Goal: Task Accomplishment & Management: Manage account settings

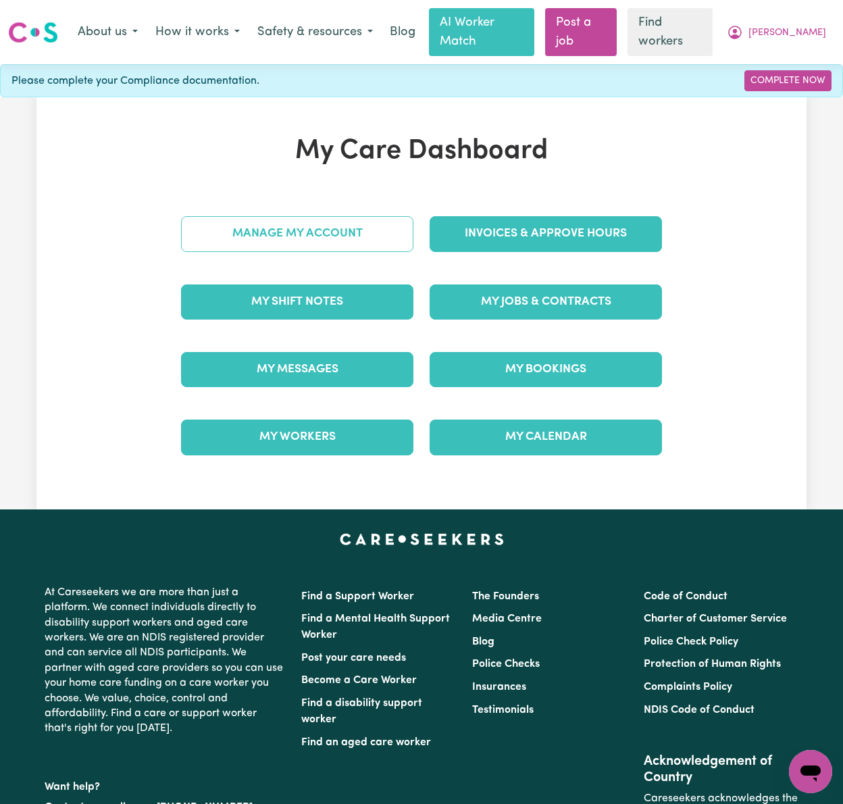
click at [363, 216] on link "Manage My Account" at bounding box center [297, 233] width 232 height 35
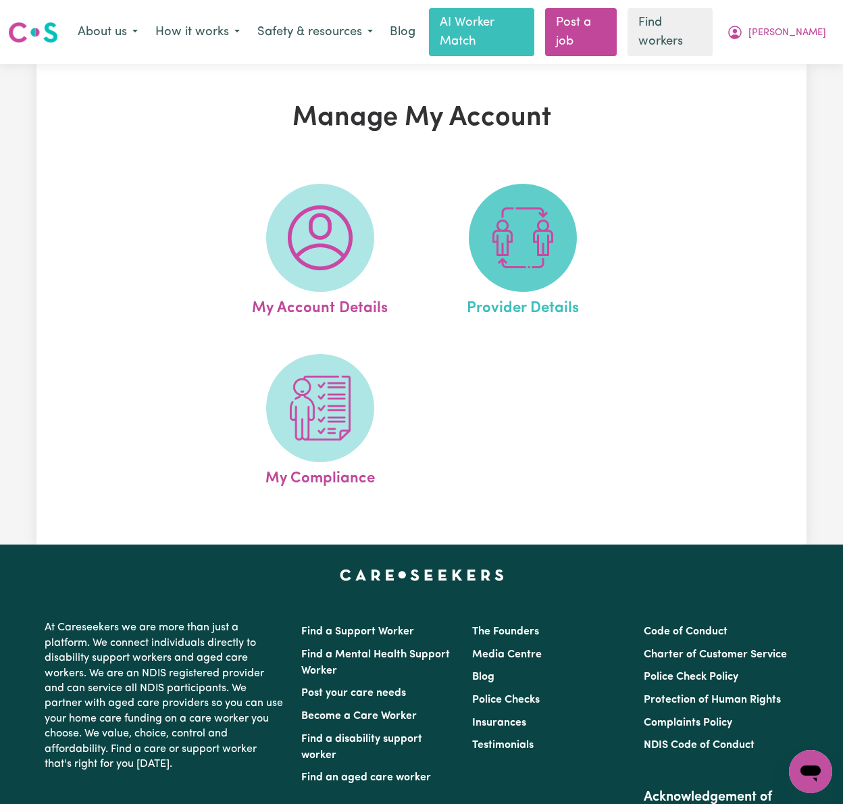
click at [542, 225] on img at bounding box center [522, 237] width 65 height 65
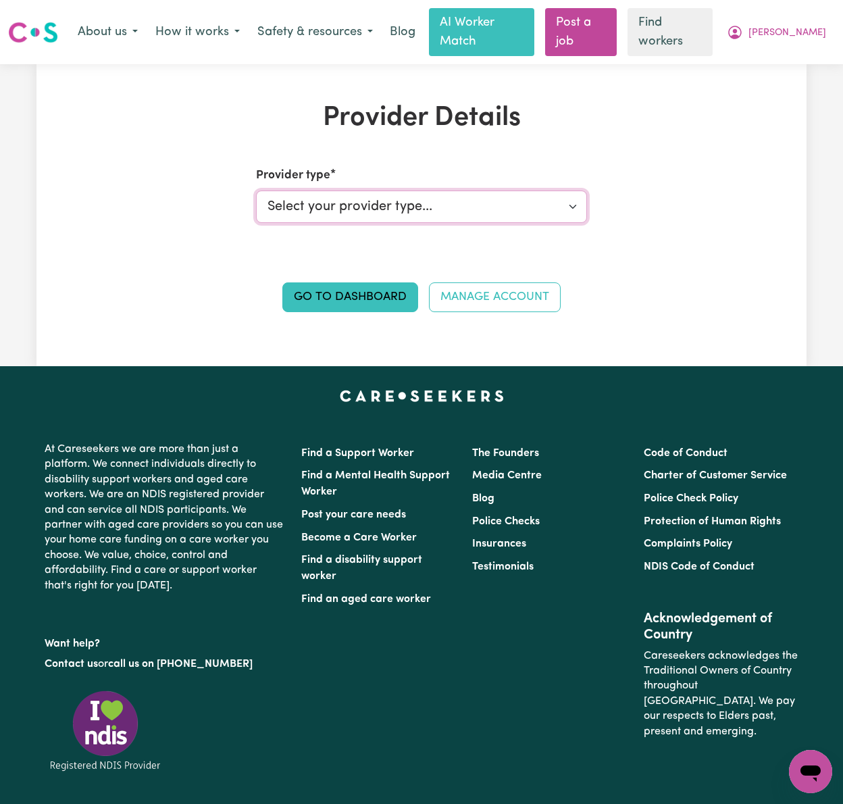
drag, startPoint x: 511, startPoint y: 187, endPoint x: 513, endPoint y: 204, distance: 17.0
click at [511, 190] on select "Select your provider type... Privately Aged Care / Home Care Package NDIS Fundi…" at bounding box center [422, 206] width 332 height 32
drag, startPoint x: 771, startPoint y: 103, endPoint x: 793, endPoint y: 60, distance: 47.7
click at [771, 102] on div "Provider Details Provider type Select your provider type... Privately Aged Care…" at bounding box center [421, 215] width 770 height 226
click at [797, 24] on button "[PERSON_NAME]" at bounding box center [776, 32] width 117 height 28
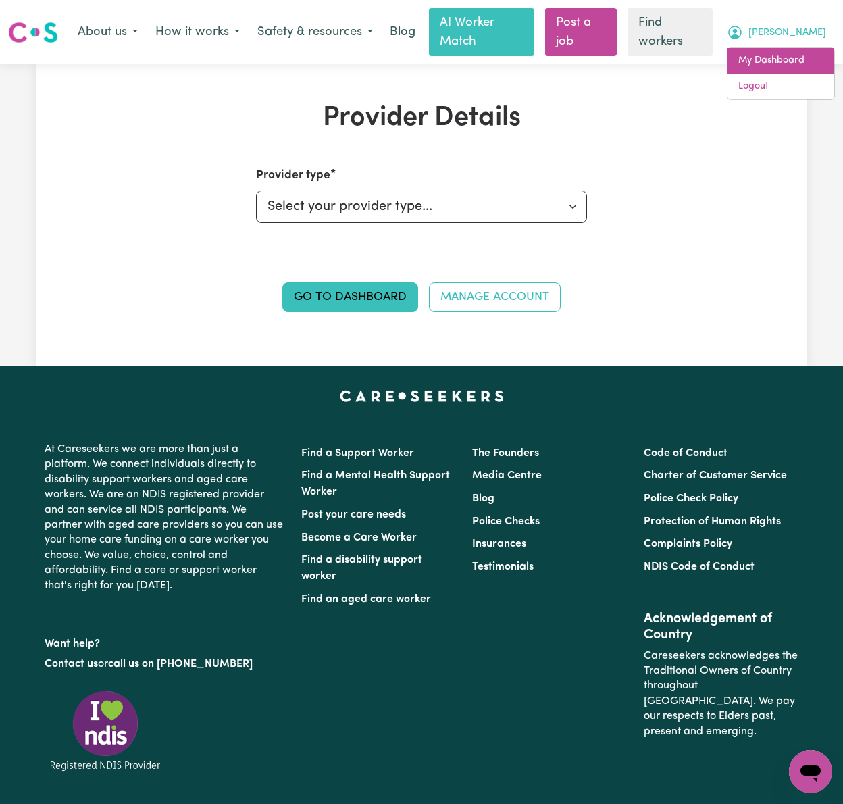
drag, startPoint x: 798, startPoint y: 36, endPoint x: 793, endPoint y: 63, distance: 26.9
click at [793, 63] on link "My Dashboard" at bounding box center [781, 61] width 107 height 26
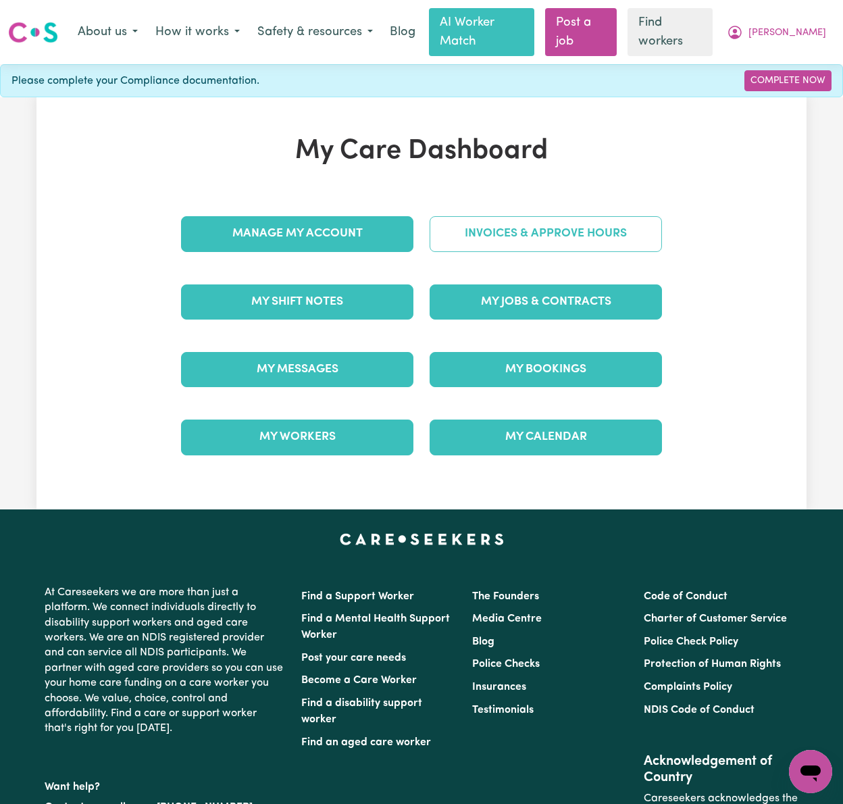
click at [544, 216] on link "Invoices & Approve Hours" at bounding box center [546, 233] width 232 height 35
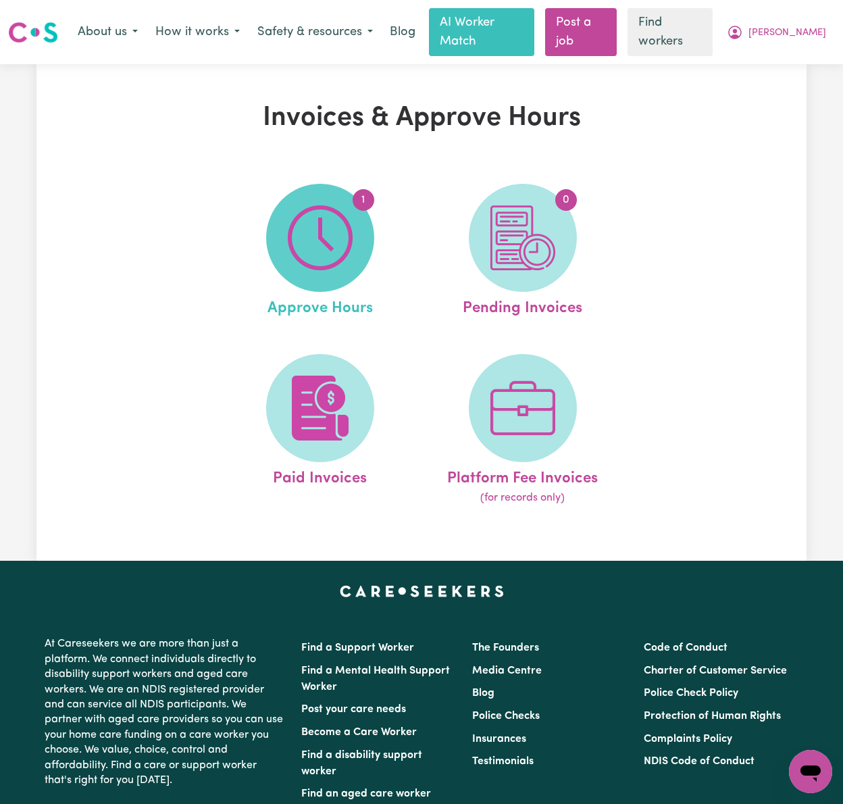
click at [303, 231] on img at bounding box center [320, 237] width 65 height 65
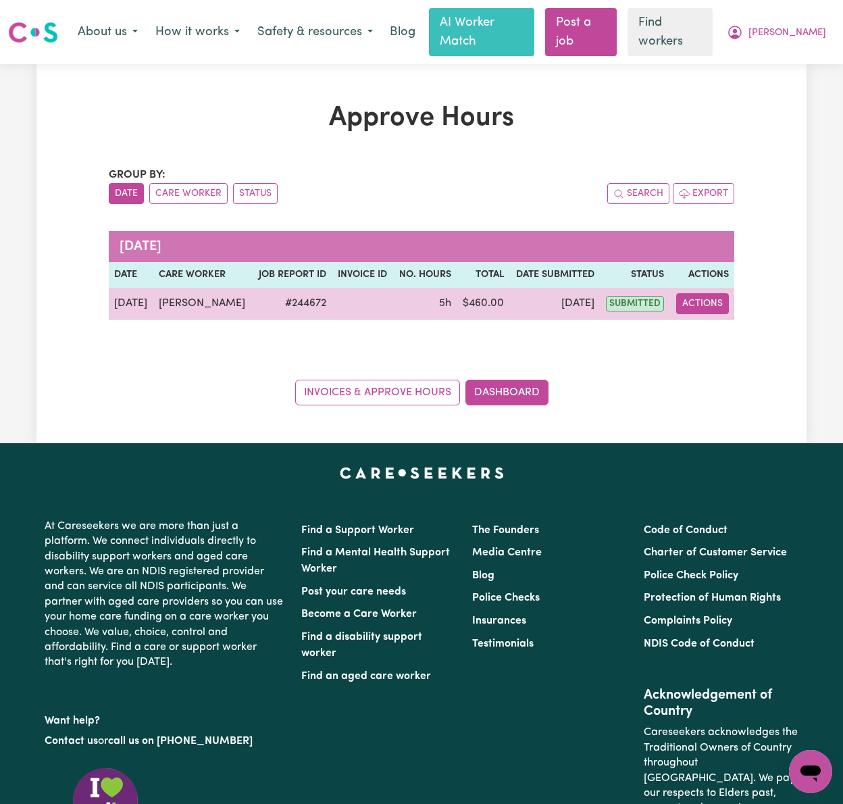
click at [711, 293] on button "Actions" at bounding box center [702, 303] width 53 height 21
click at [724, 322] on link "View Job Report" at bounding box center [738, 335] width 116 height 27
select select "pm"
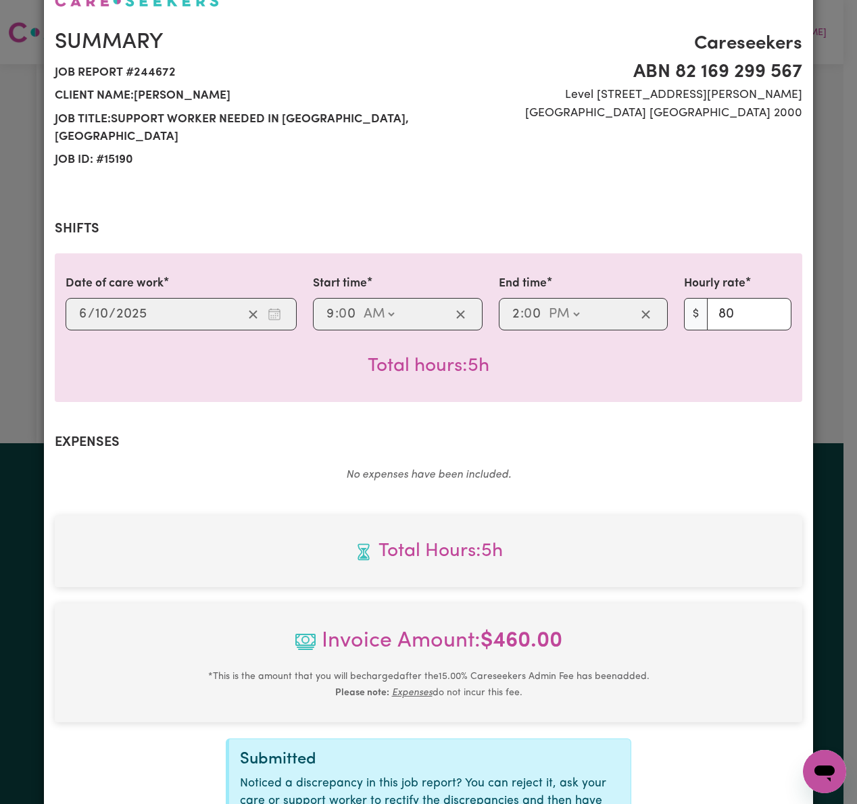
scroll to position [240, 0]
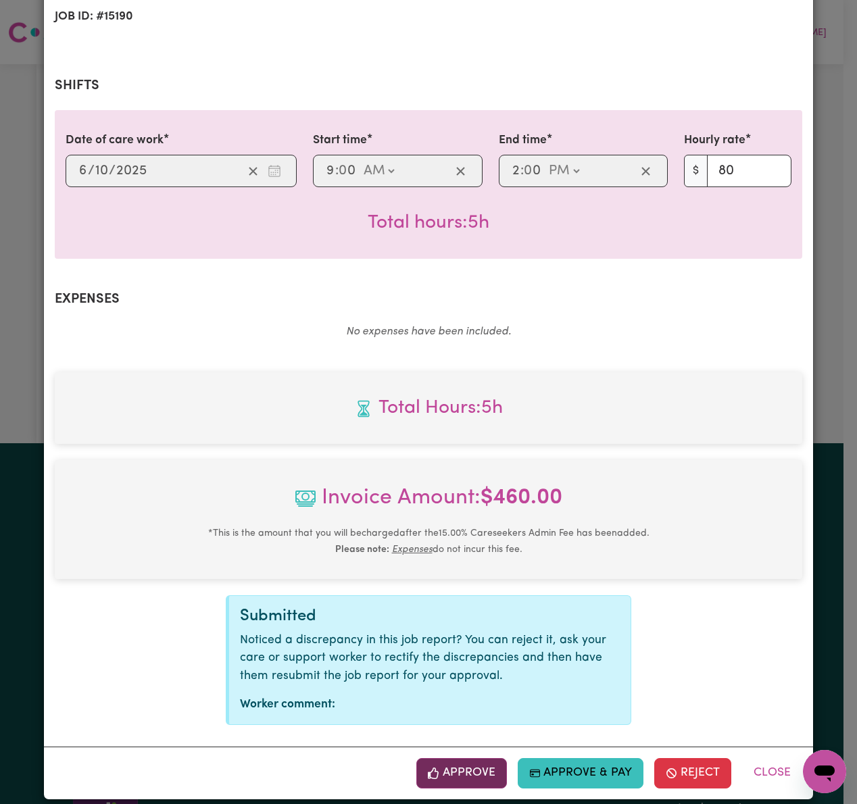
click at [474, 758] on button "Approve" at bounding box center [461, 773] width 91 height 30
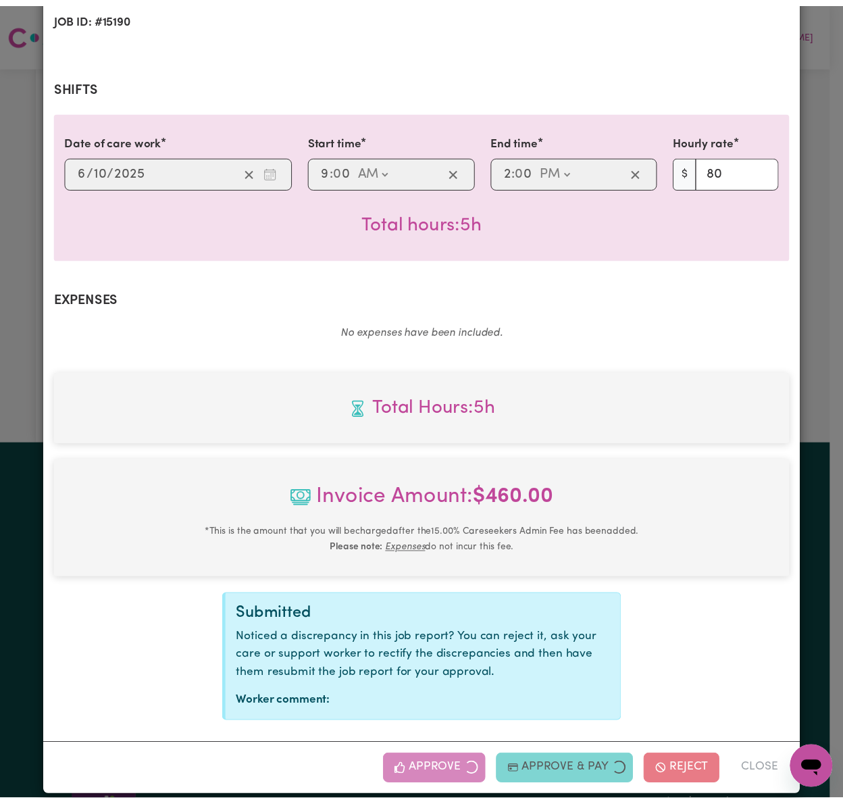
scroll to position [22, 0]
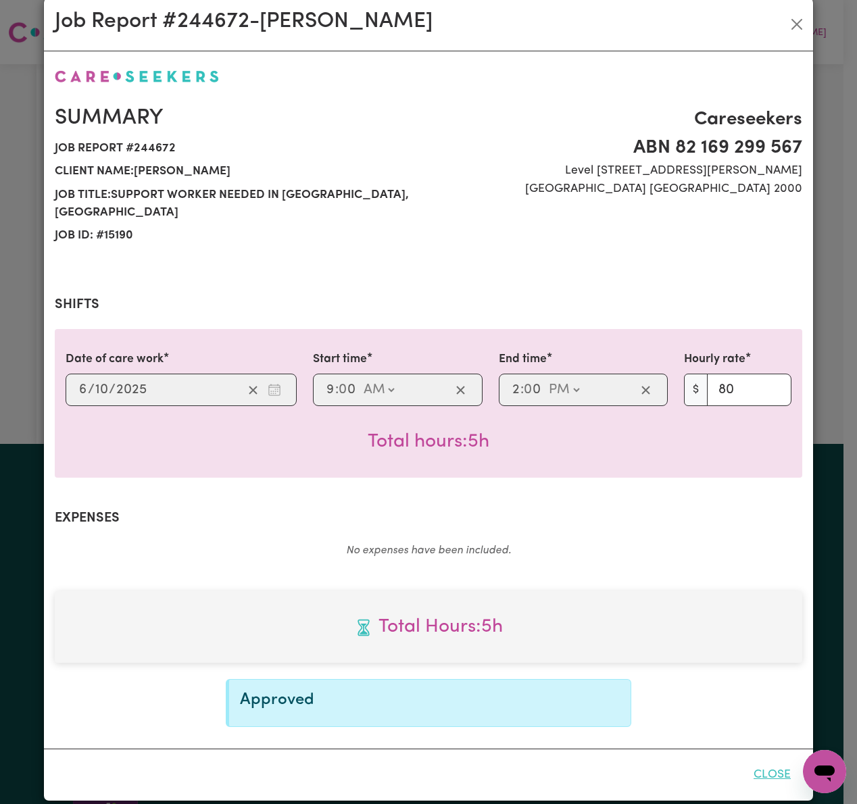
click at [773, 760] on button "Close" at bounding box center [772, 775] width 60 height 30
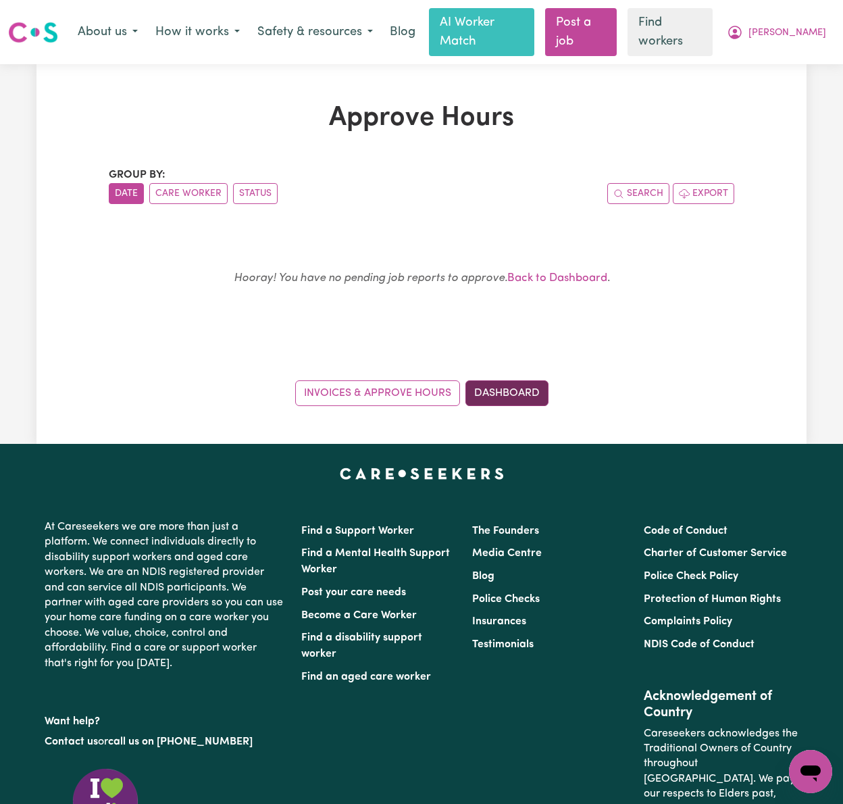
click at [495, 384] on link "Dashboard" at bounding box center [506, 393] width 83 height 26
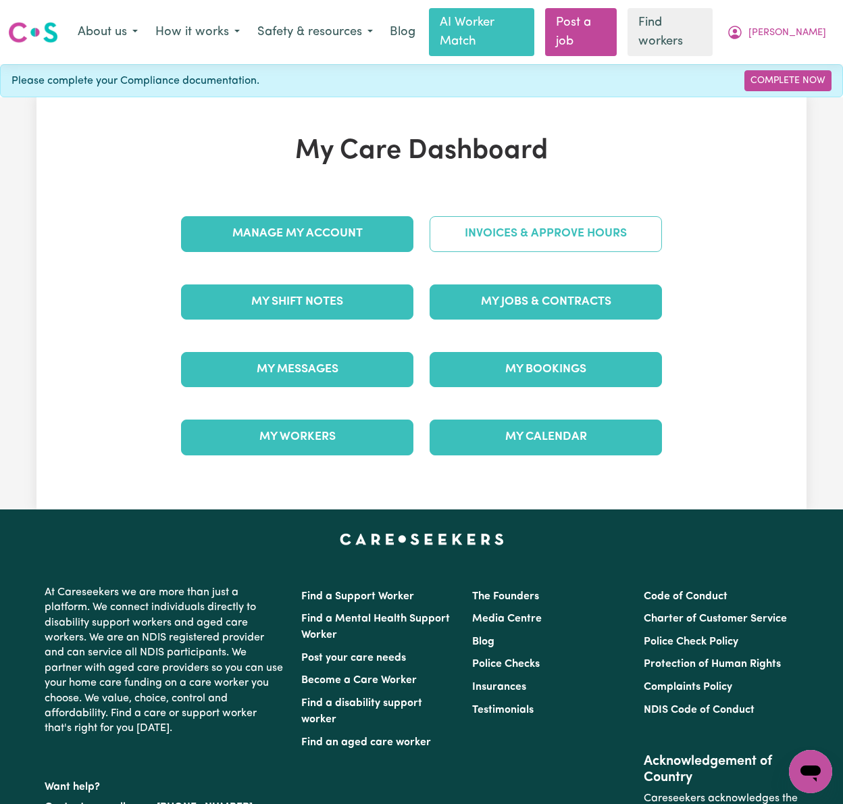
click at [565, 224] on link "Invoices & Approve Hours" at bounding box center [546, 233] width 232 height 35
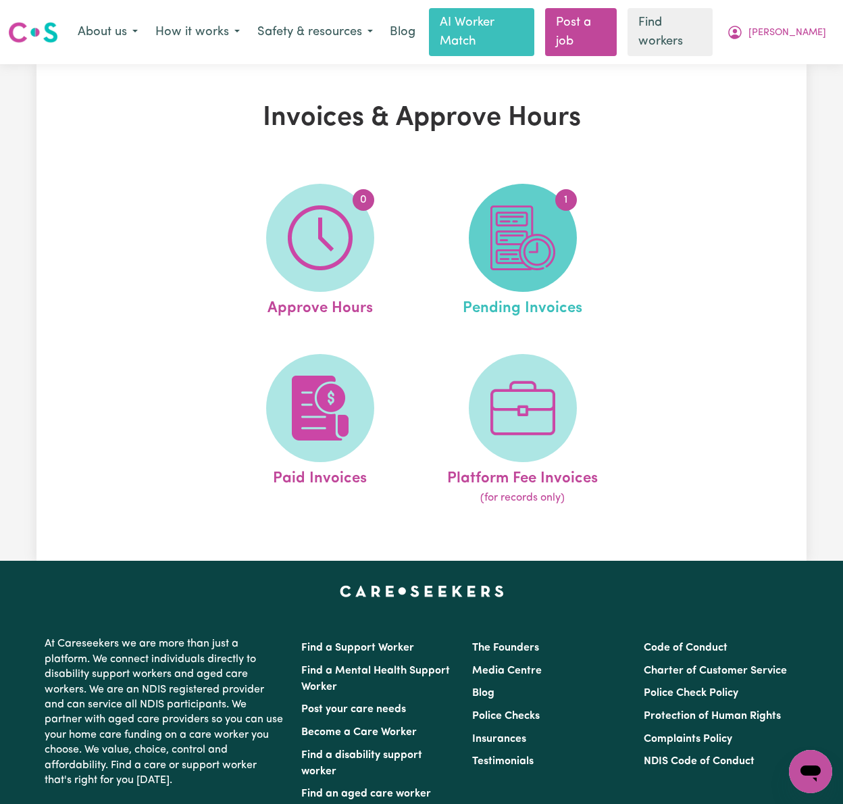
click at [563, 228] on span "1" at bounding box center [523, 238] width 108 height 108
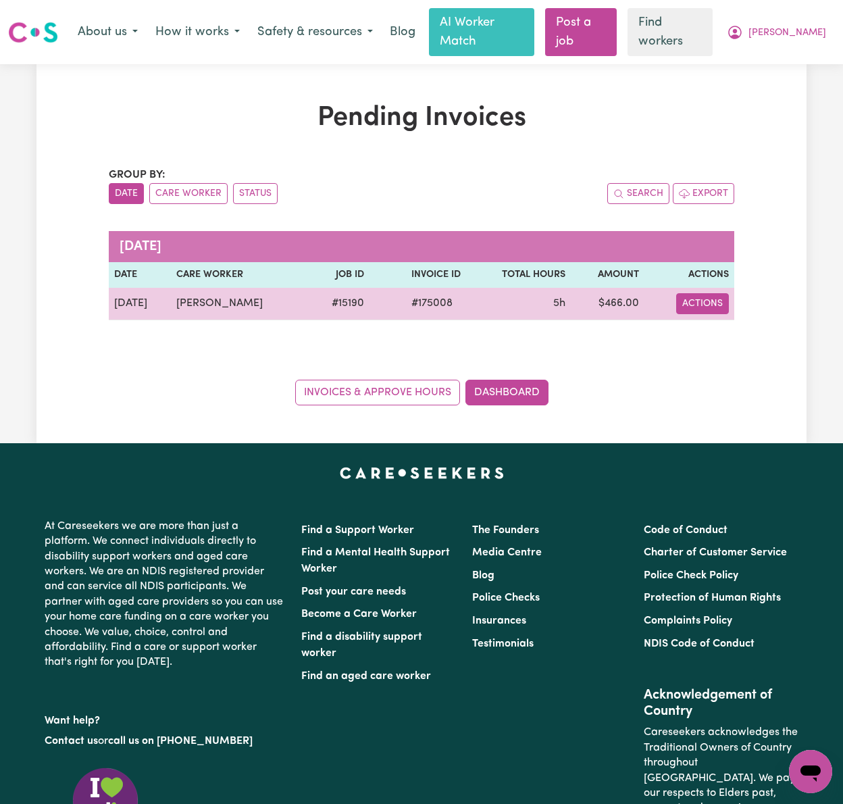
click at [711, 293] on button "Actions" at bounding box center [702, 303] width 53 height 21
click at [727, 322] on link "Download Invoice" at bounding box center [743, 335] width 124 height 27
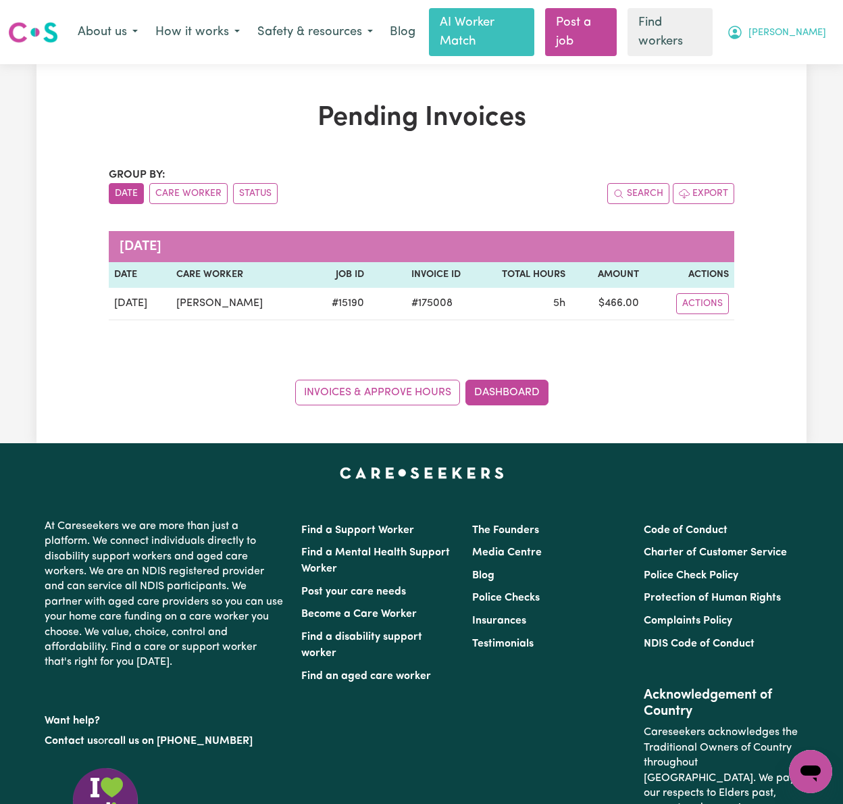
click at [821, 27] on span "[PERSON_NAME]" at bounding box center [787, 33] width 78 height 15
click at [814, 48] on link "My Dashboard" at bounding box center [781, 61] width 107 height 26
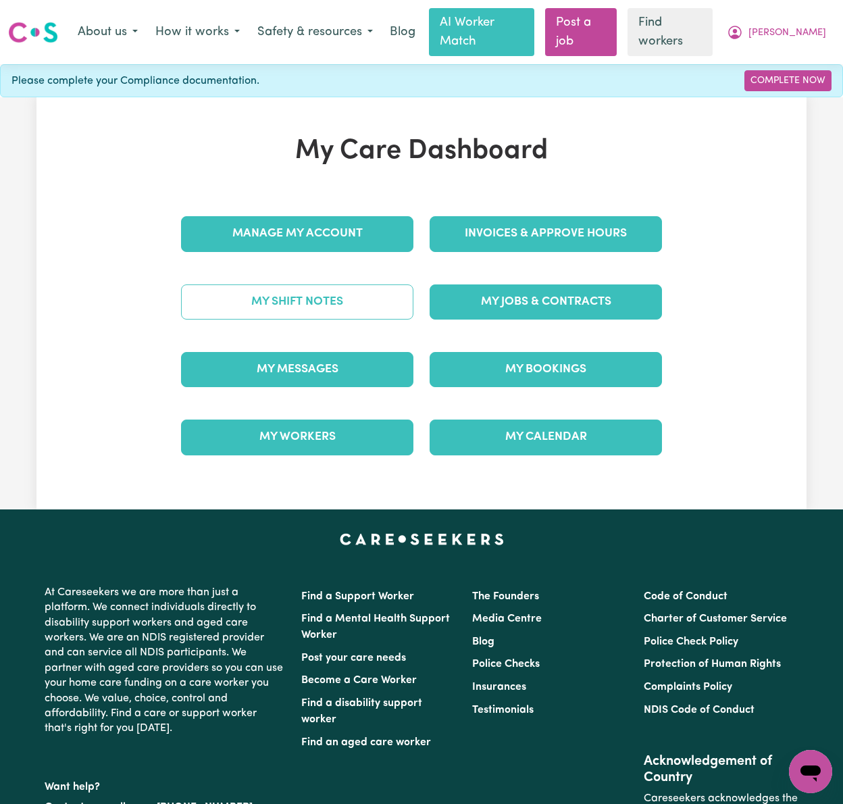
click at [353, 284] on link "My Shift Notes" at bounding box center [297, 301] width 232 height 35
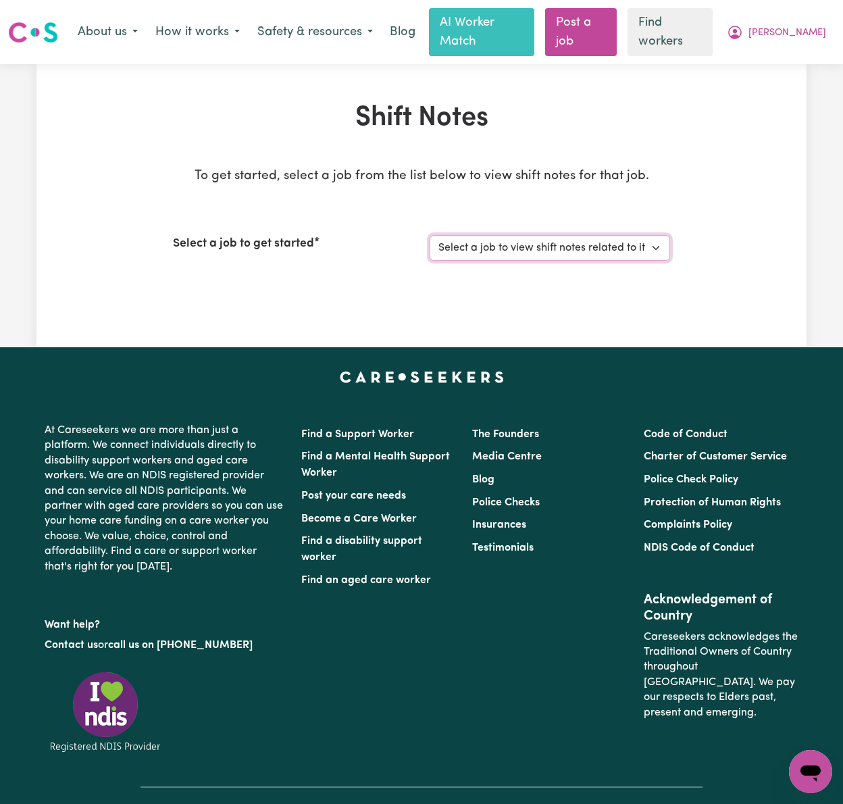
click at [582, 236] on select "Select a job to view shift notes related to it... Support Worker Needed In [GEO…" at bounding box center [550, 248] width 240 height 26
select select "15190"
click at [430, 235] on select "Select a job to view shift notes related to it... Support Worker Needed In [GEO…" at bounding box center [550, 248] width 240 height 26
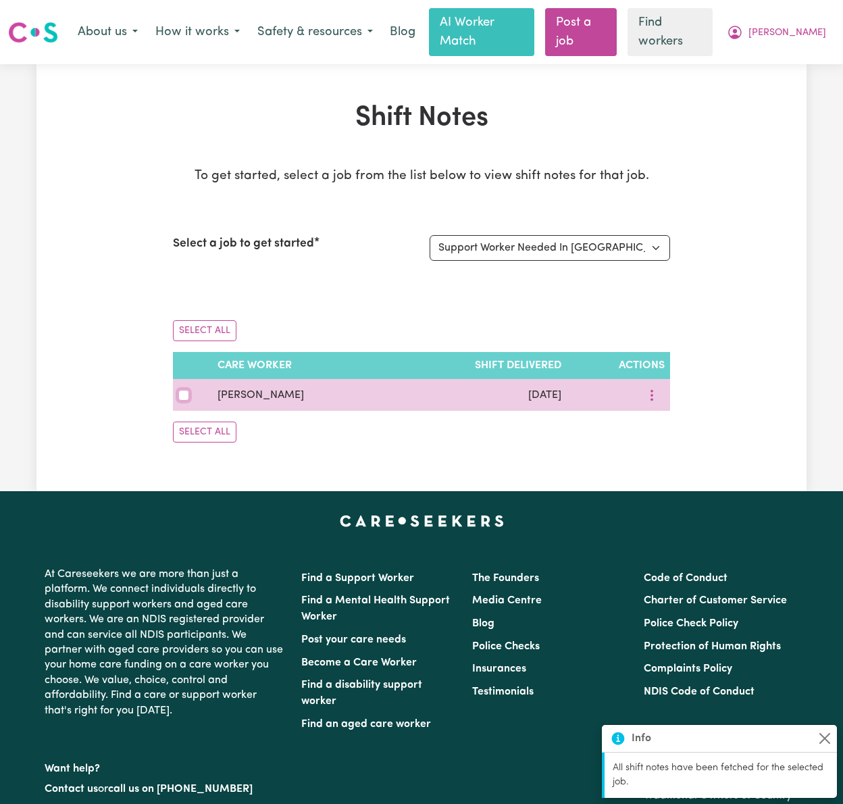
click at [184, 390] on input "checkbox" at bounding box center [183, 395] width 11 height 11
checkbox input "true"
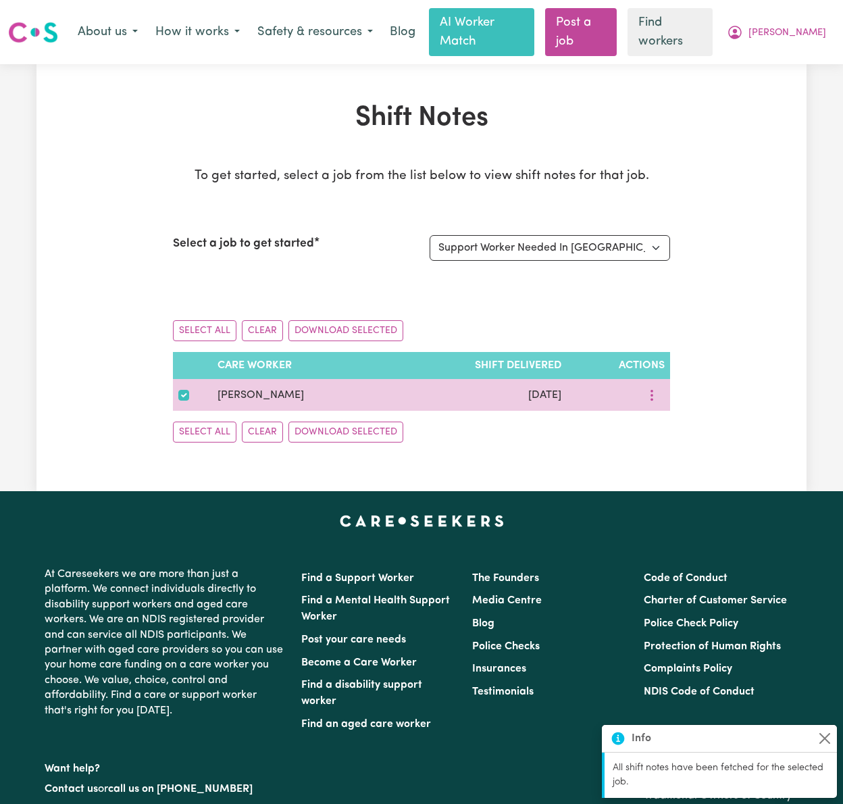
drag, startPoint x: 303, startPoint y: 380, endPoint x: 217, endPoint y: 378, distance: 85.8
click at [217, 379] on td "[PERSON_NAME]" at bounding box center [300, 395] width 177 height 32
copy span "[PERSON_NAME]"
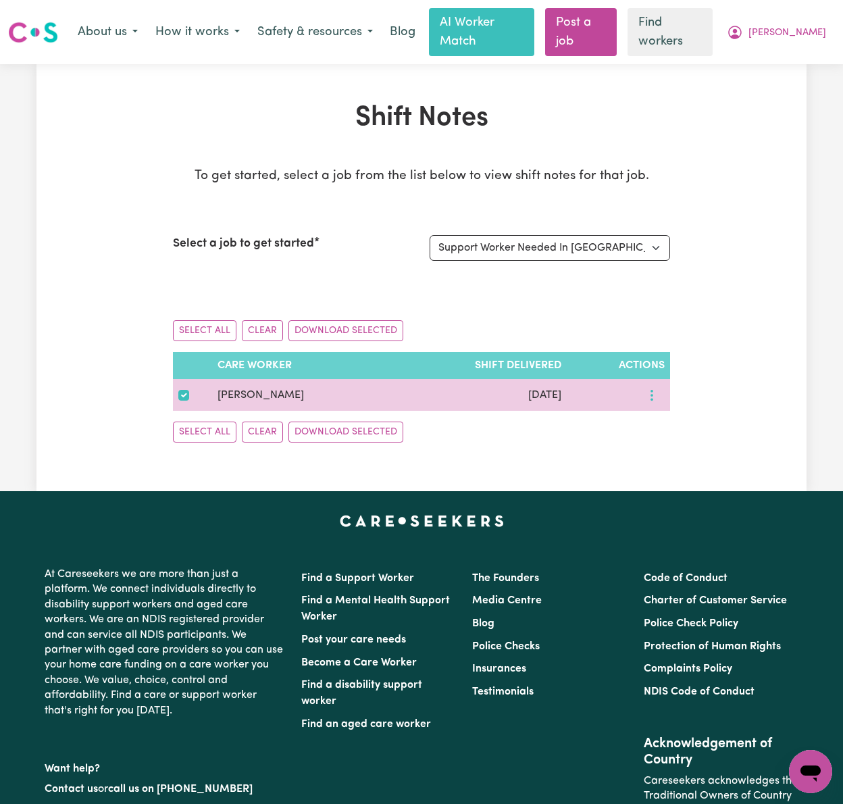
click at [646, 388] on icon "More options" at bounding box center [652, 395] width 14 height 14
click at [663, 441] on link "Download" at bounding box center [699, 454] width 111 height 27
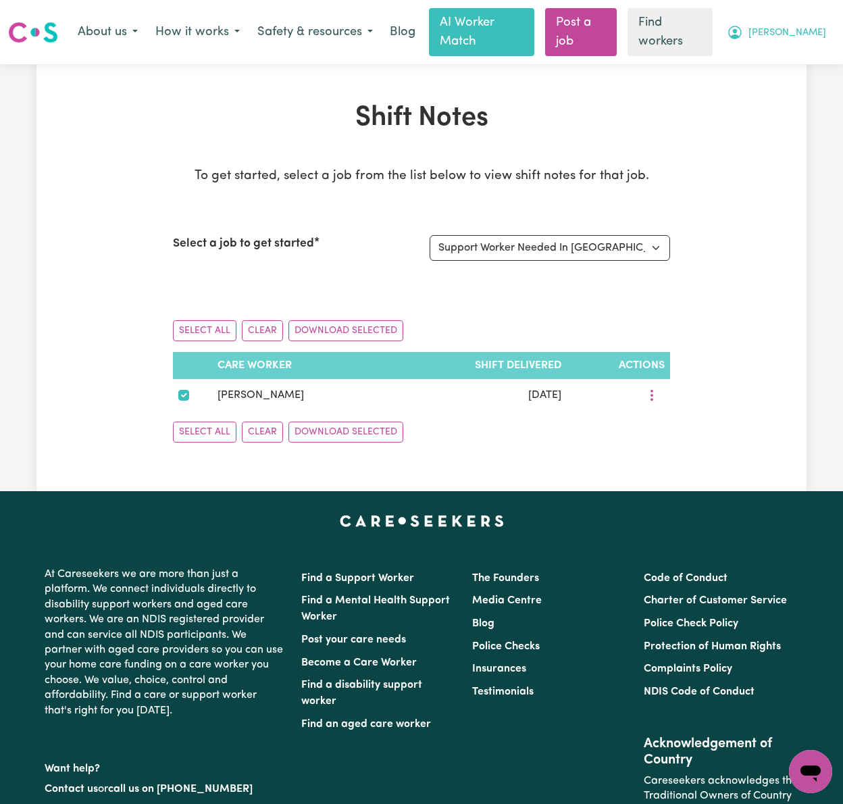
click at [801, 26] on span "[PERSON_NAME]" at bounding box center [787, 33] width 78 height 15
click at [790, 74] on link "Logout" at bounding box center [781, 87] width 107 height 26
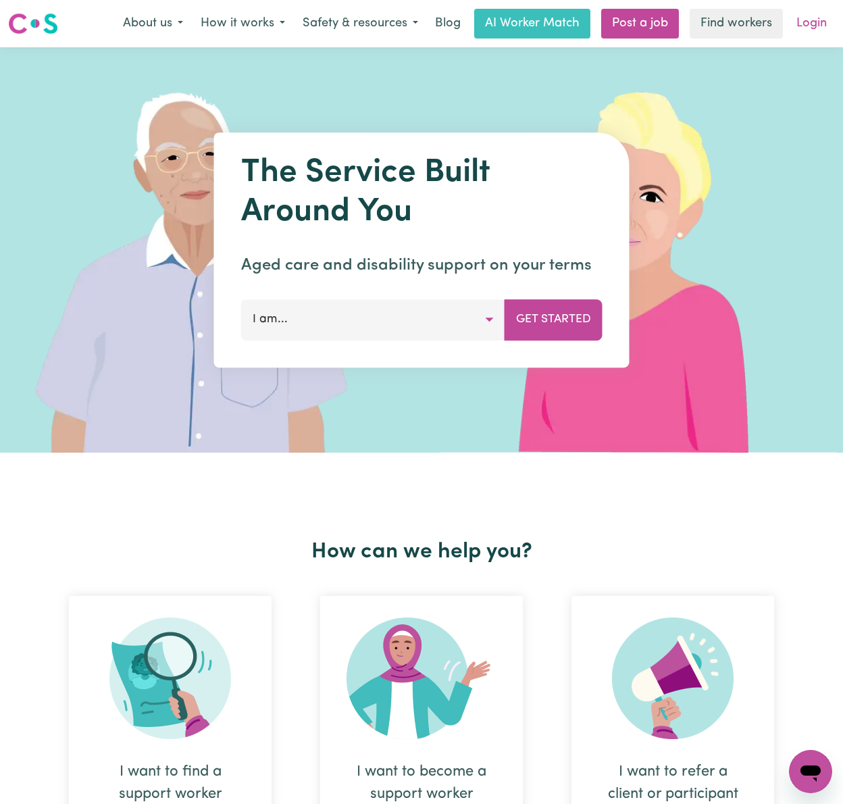
click at [811, 25] on link "Login" at bounding box center [811, 24] width 47 height 30
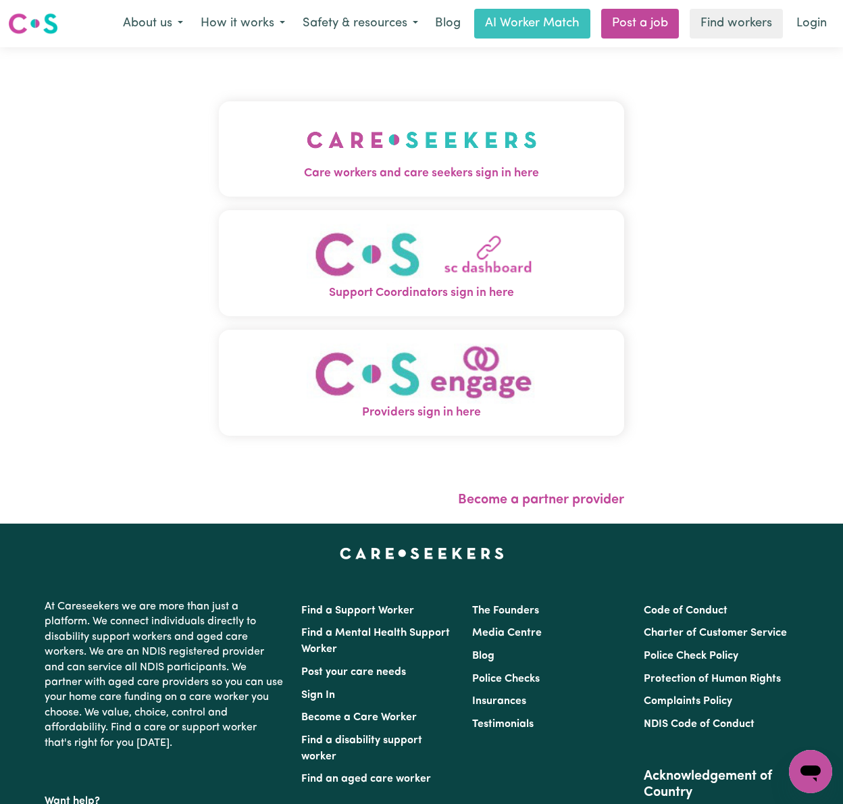
click at [307, 160] on img "Care workers and care seekers sign in here" at bounding box center [422, 140] width 230 height 50
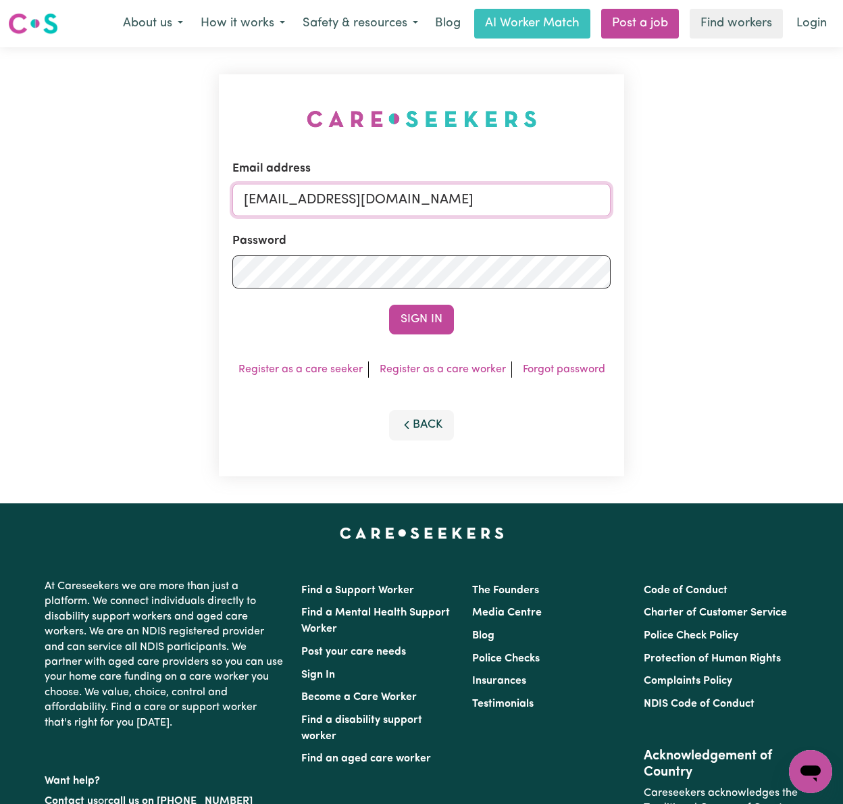
click at [265, 208] on input "[EMAIL_ADDRESS][DOMAIN_NAME]" at bounding box center [421, 200] width 378 height 32
drag, startPoint x: 315, startPoint y: 201, endPoint x: 827, endPoint y: 201, distance: 512.1
click at [827, 201] on div "Email address [EMAIL_ADDRESS][DOMAIN_NAME] Password Sign In Register as a care …" at bounding box center [421, 275] width 843 height 456
type input "superuser~[EMAIL_ADDRESS][PERSON_NAME][DOMAIN_NAME]"
click at [389, 305] on button "Sign In" at bounding box center [421, 320] width 65 height 30
